Goal: Download file/media

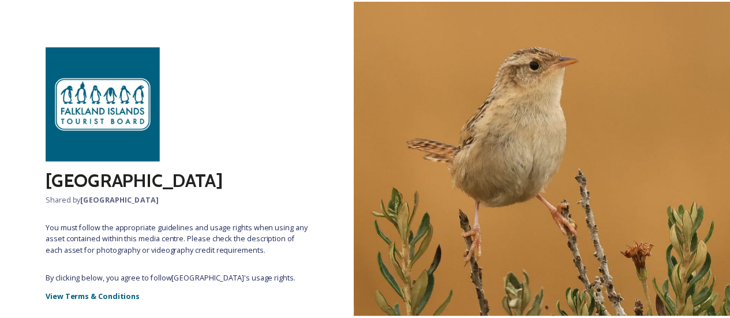
scroll to position [83, 0]
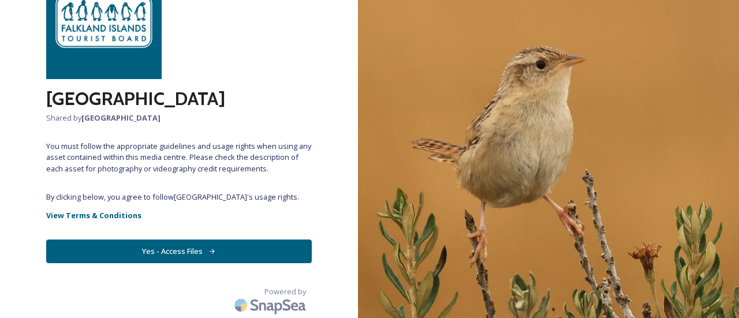
click at [130, 252] on button "Yes - Access Files" at bounding box center [179, 252] width 266 height 24
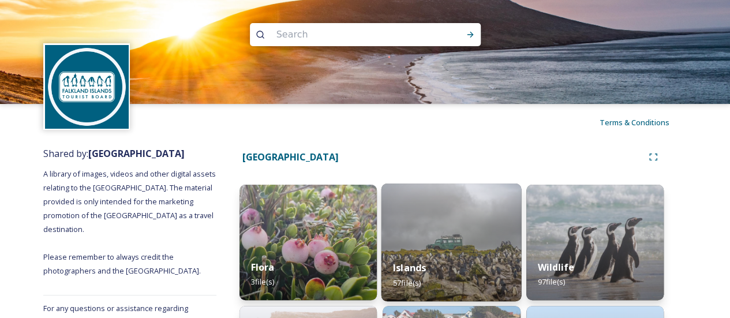
scroll to position [58, 0]
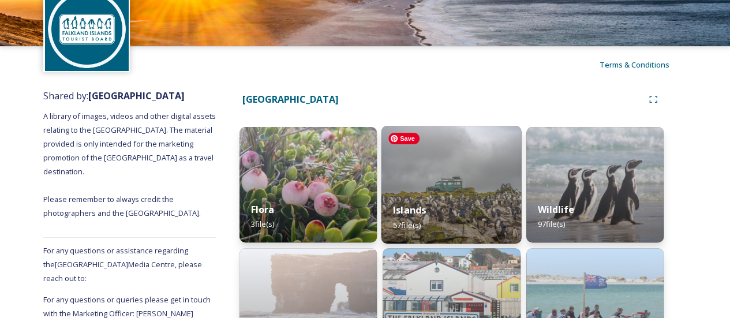
click at [471, 188] on img at bounding box center [452, 185] width 140 height 118
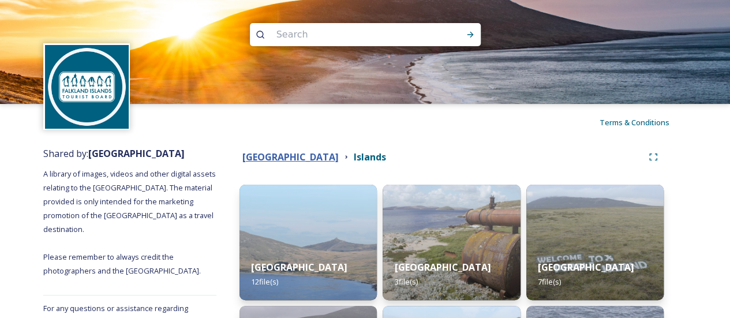
click at [326, 159] on strong "[GEOGRAPHIC_DATA]" at bounding box center [290, 157] width 96 height 13
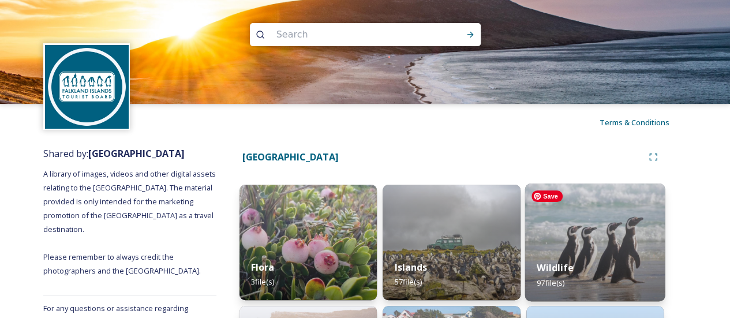
click at [562, 238] on img at bounding box center [595, 243] width 140 height 118
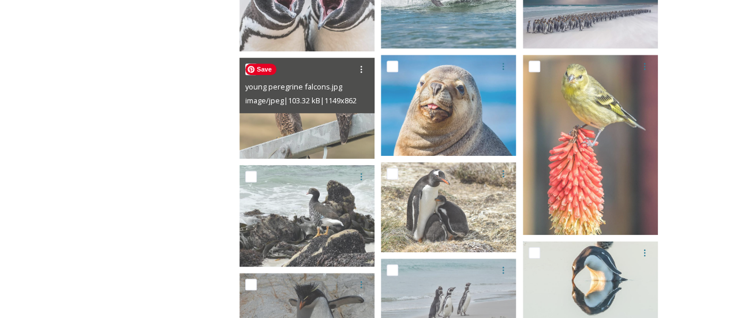
scroll to position [231, 0]
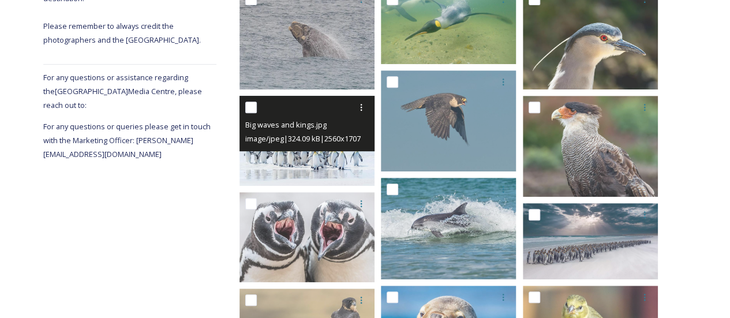
click at [303, 136] on span "image/jpeg | 324.09 kB | 2560 x 1707" at bounding box center [302, 138] width 115 height 10
click at [313, 172] on img at bounding box center [307, 141] width 135 height 90
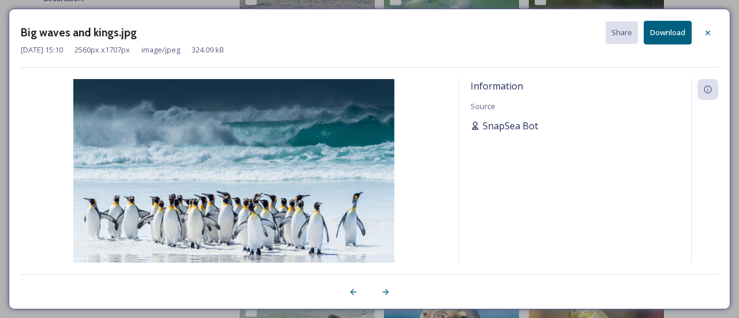
click at [511, 123] on span "SnapSea Bot" at bounding box center [510, 126] width 55 height 14
click at [707, 28] on icon at bounding box center [707, 32] width 9 height 9
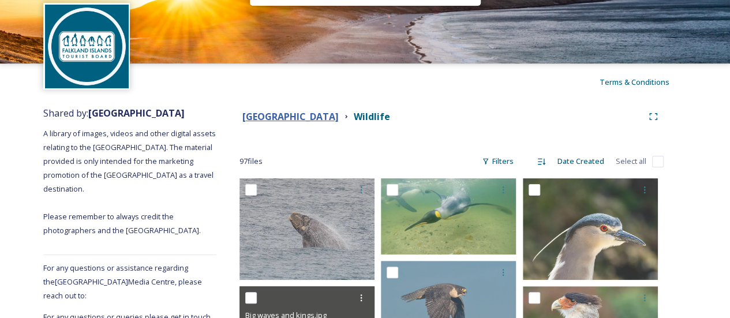
scroll to position [0, 0]
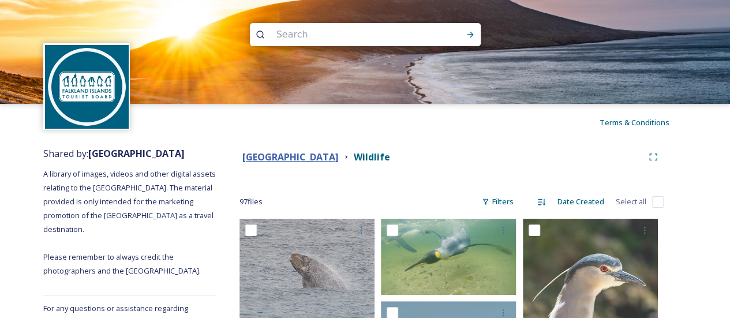
click at [327, 154] on strong "[GEOGRAPHIC_DATA]" at bounding box center [290, 157] width 96 height 13
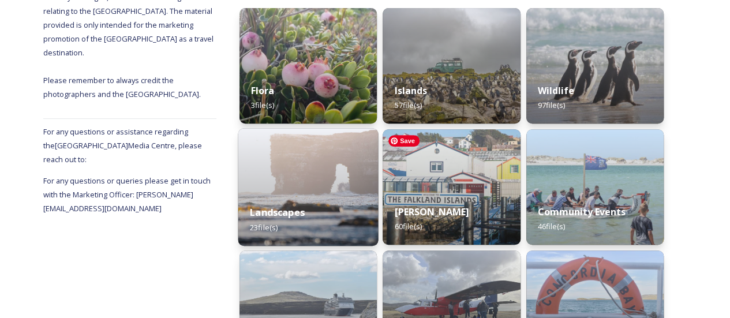
scroll to position [231, 0]
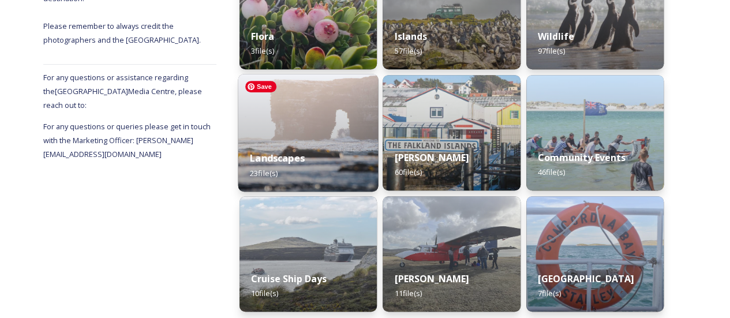
click at [320, 124] on img at bounding box center [308, 133] width 140 height 118
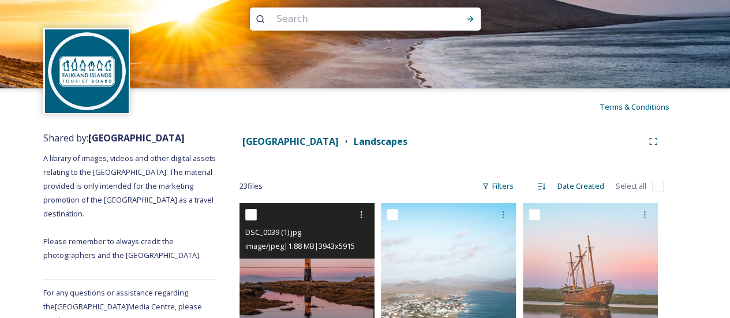
scroll to position [231, 0]
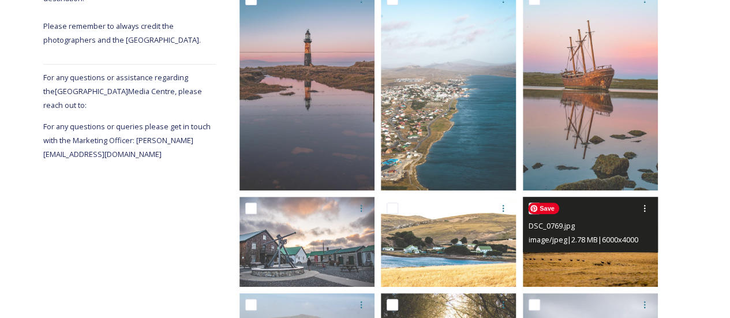
click at [613, 265] on img at bounding box center [590, 242] width 135 height 90
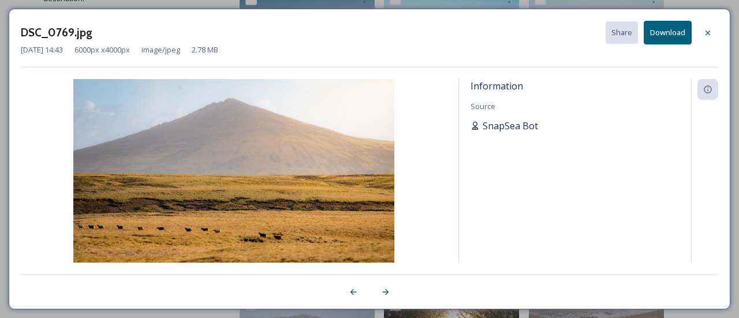
click at [518, 131] on span "SnapSea Bot" at bounding box center [510, 126] width 55 height 14
click at [518, 126] on span "SnapSea Bot" at bounding box center [510, 126] width 55 height 14
drag, startPoint x: 518, startPoint y: 126, endPoint x: 481, endPoint y: 128, distance: 37.0
click at [483, 128] on span "SnapSea Bot" at bounding box center [510, 126] width 55 height 14
click at [476, 126] on icon at bounding box center [475, 126] width 6 height 8
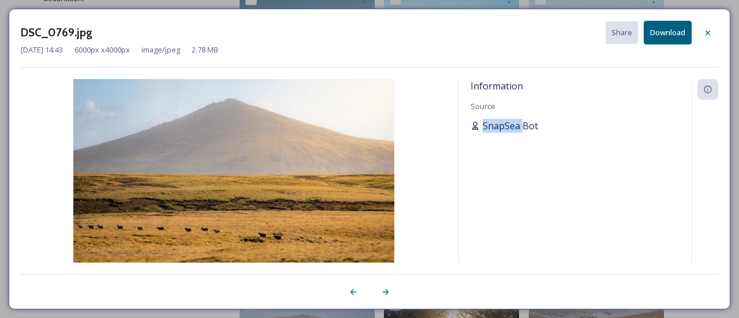
click at [476, 126] on icon at bounding box center [475, 126] width 6 height 8
click at [567, 111] on div "Information Source SnapSea Bot" at bounding box center [575, 171] width 232 height 184
click at [707, 91] on icon at bounding box center [707, 89] width 9 height 9
click at [705, 88] on icon at bounding box center [707, 89] width 9 height 9
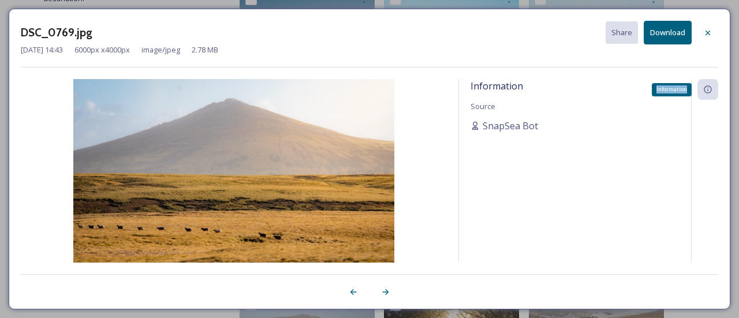
click at [705, 88] on icon at bounding box center [707, 89] width 9 height 9
click at [607, 104] on div "Information Source SnapSea Bot" at bounding box center [575, 171] width 232 height 184
click at [711, 95] on div "Information" at bounding box center [707, 89] width 21 height 21
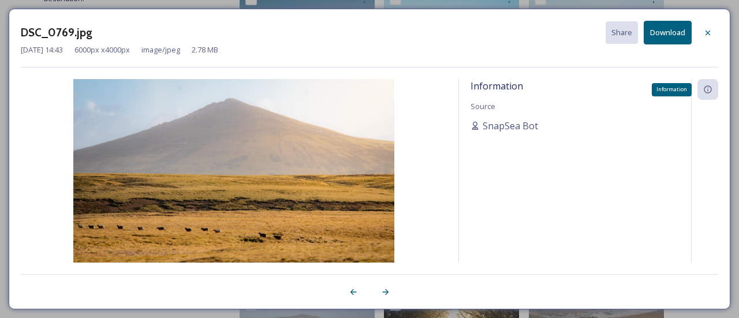
click at [711, 95] on div "Information" at bounding box center [707, 89] width 21 height 21
click at [569, 107] on div "Information Source SnapSea Bot" at bounding box center [575, 171] width 232 height 184
click at [379, 294] on div at bounding box center [385, 292] width 21 height 21
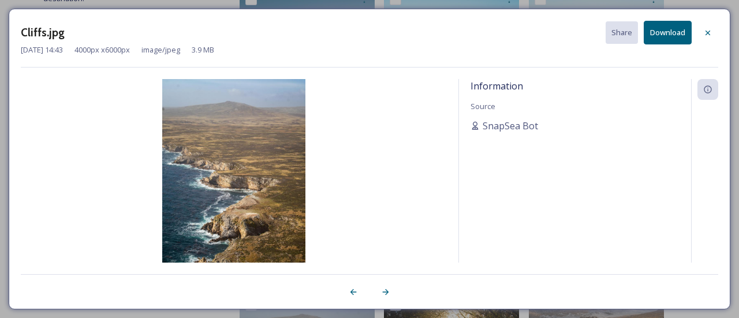
click at [338, 297] on div at bounding box center [195, 292] width 349 height 21
click at [708, 94] on div "Information" at bounding box center [707, 89] width 21 height 21
click at [705, 94] on div "Information" at bounding box center [707, 89] width 21 height 21
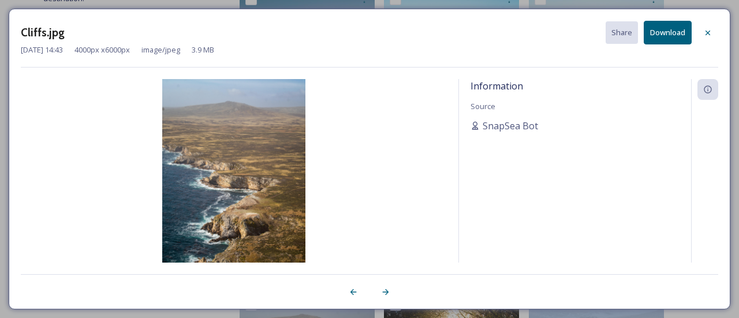
click at [705, 37] on div at bounding box center [707, 33] width 21 height 21
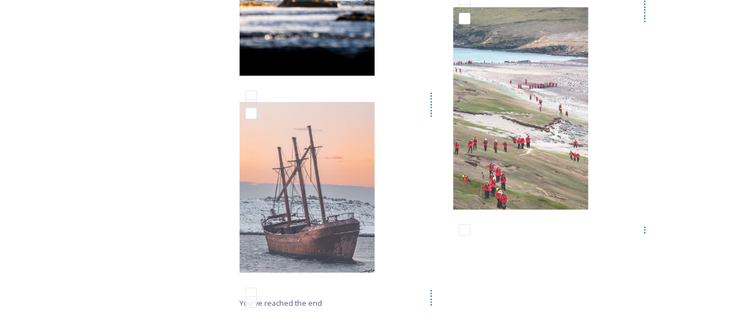
scroll to position [1002, 0]
